Goal: Information Seeking & Learning: Learn about a topic

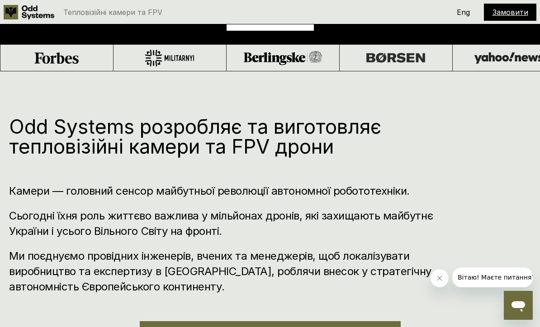
scroll to position [314, 0]
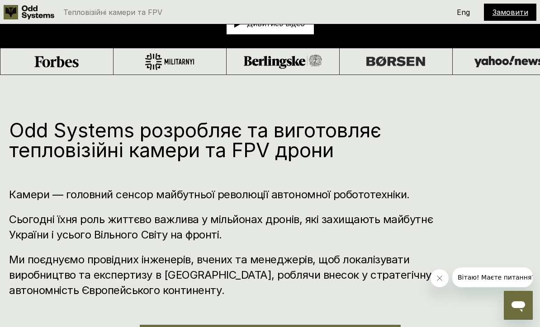
click at [512, 13] on link "Замовити" at bounding box center [510, 12] width 36 height 9
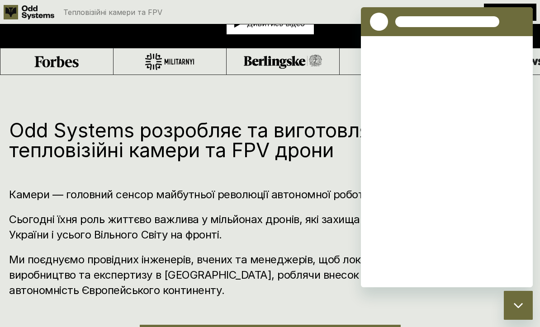
scroll to position [0, 0]
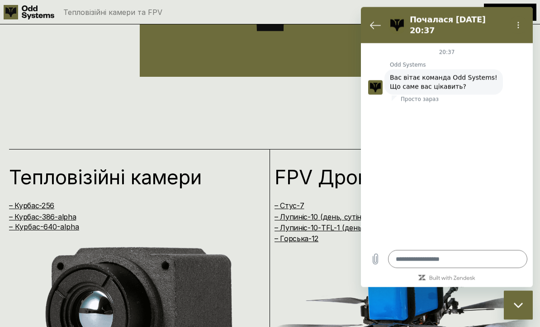
click at [304, 270] on img at bounding box center [403, 327] width 254 height 162
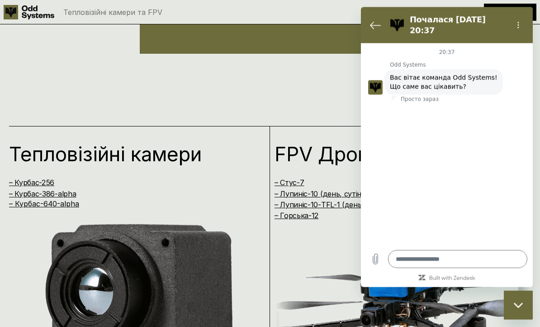
scroll to position [845, 0]
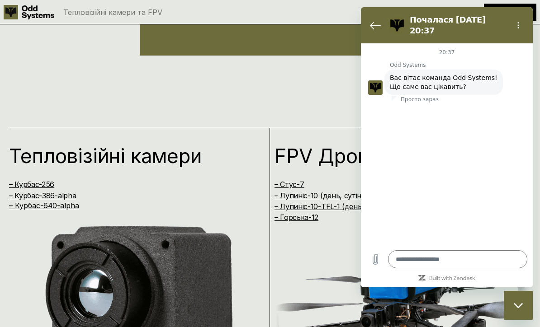
type textarea "*"
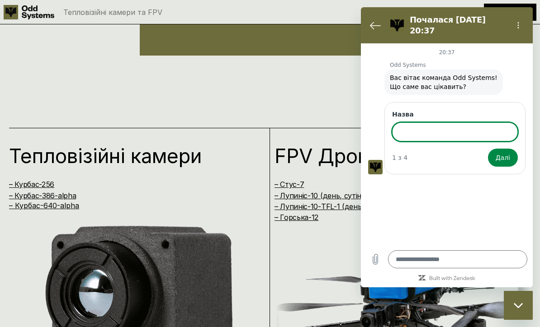
click at [371, 27] on button "Повернутися до списку розмов" at bounding box center [375, 25] width 18 height 18
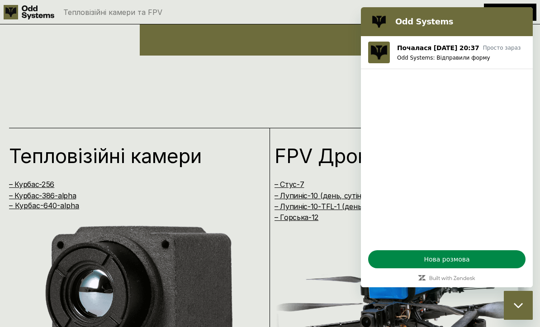
click at [293, 110] on div "Тепловізійні камери – Курбас-256 – Курбас-386-alpha – Курбас-640-alpha FPV Дрон…" at bounding box center [270, 253] width 540 height 287
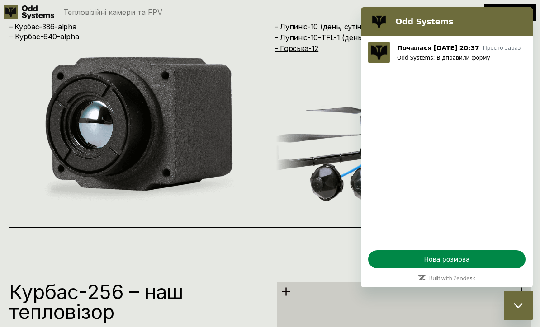
scroll to position [1073, 0]
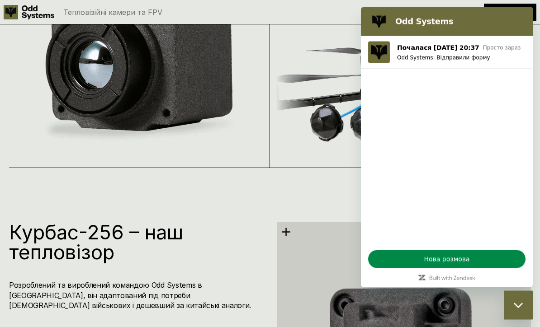
click at [435, 19] on h2 "Odd Systems" at bounding box center [459, 21] width 128 height 11
click at [296, 137] on img at bounding box center [403, 76] width 254 height 162
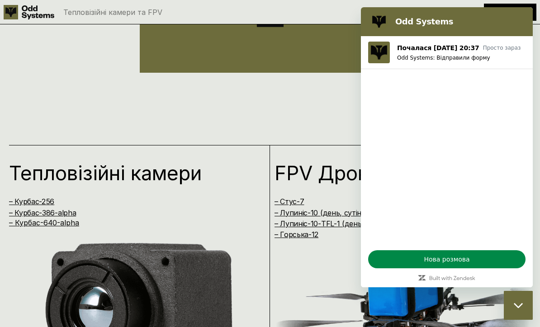
scroll to position [818, 0]
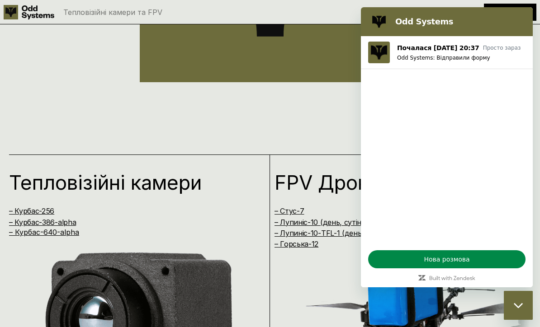
click at [454, 265] on span "Нова розмова" at bounding box center [447, 259] width 142 height 11
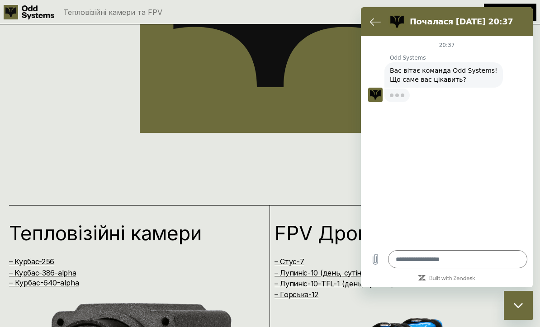
type textarea "*"
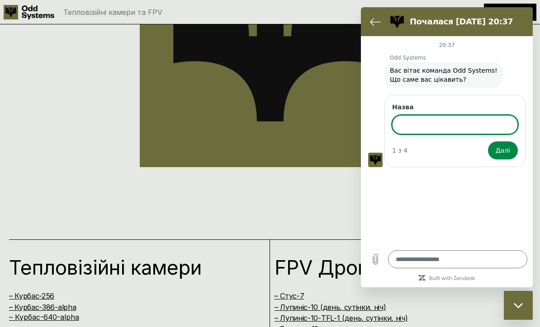
scroll to position [735, 0]
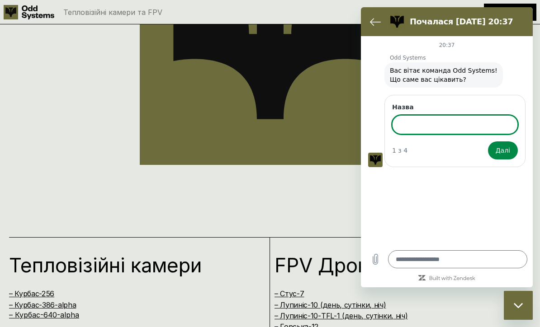
click at [451, 39] on div "20:37 Odd Systems Odd Systems говорить: Вас вітає команда Odd Systems! Що саме …" at bounding box center [447, 140] width 172 height 209
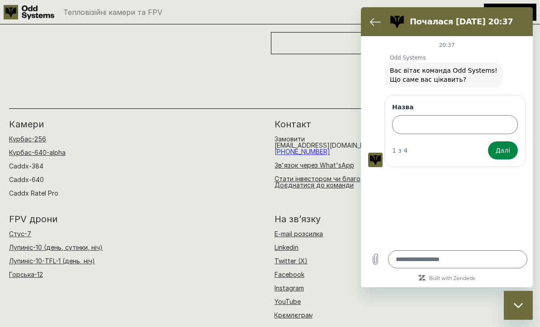
scroll to position [0, 0]
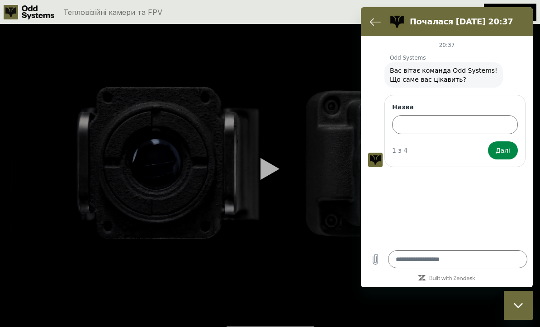
click at [382, 24] on button "Повернутися до списку розмов" at bounding box center [375, 22] width 18 height 18
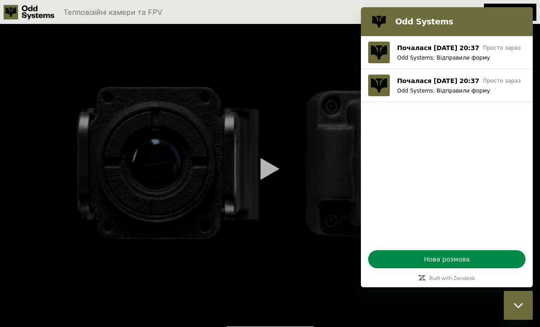
click at [372, 29] on div "Odd Systems" at bounding box center [444, 22] width 157 height 18
click at [507, 303] on div "Закрити вікно обміну повідомленнями" at bounding box center [518, 305] width 27 height 27
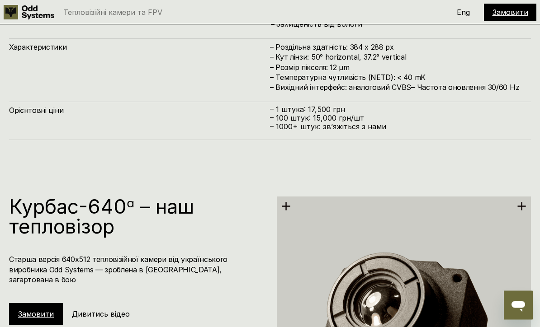
scroll to position [2117, 0]
click at [513, 14] on link "Замовити" at bounding box center [510, 12] width 36 height 9
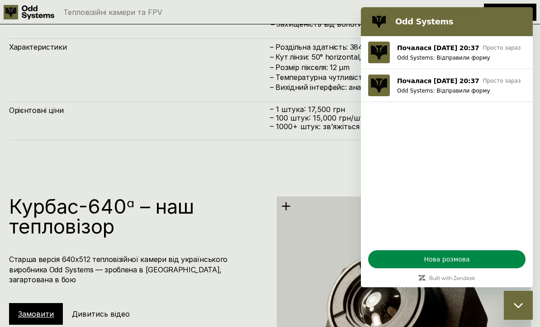
click at [520, 320] on button "Закрити вікно обміну повідомленнями" at bounding box center [518, 305] width 29 height 29
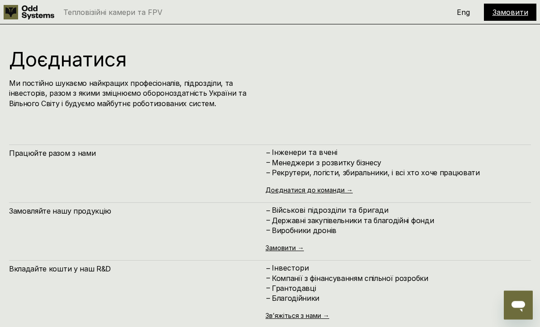
scroll to position [4573, 0]
click at [333, 186] on link "Доєднатися до команди →" at bounding box center [308, 190] width 87 height 8
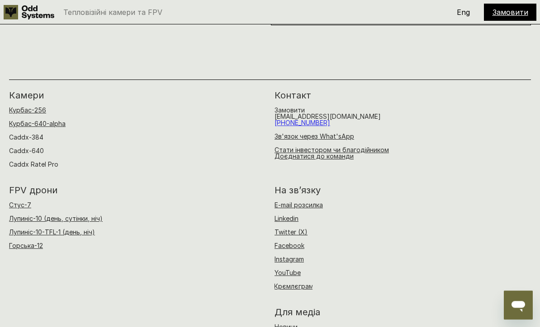
scroll to position [0, 0]
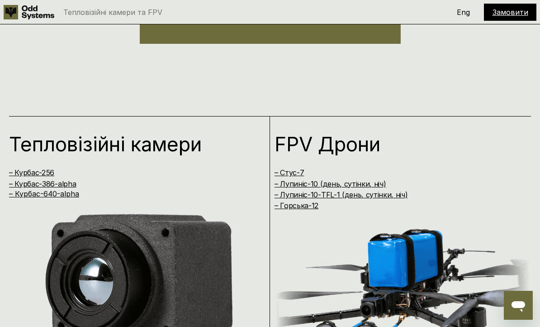
click at [464, 201] on h4 "– Горська-12" at bounding box center [394, 206] width 241 height 10
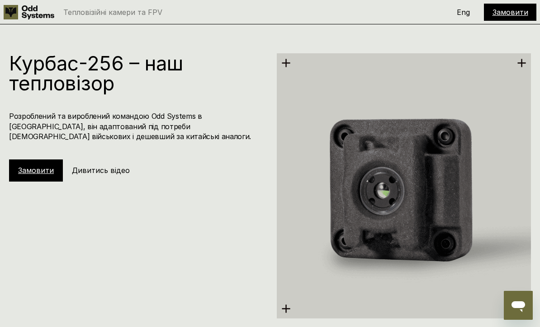
click at [450, 161] on img at bounding box center [404, 186] width 254 height 265
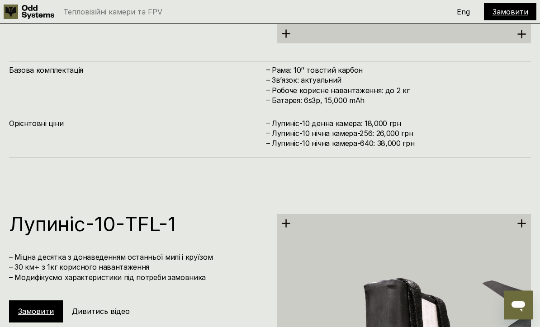
scroll to position [3487, 0]
